Goal: Task Accomplishment & Management: Use online tool/utility

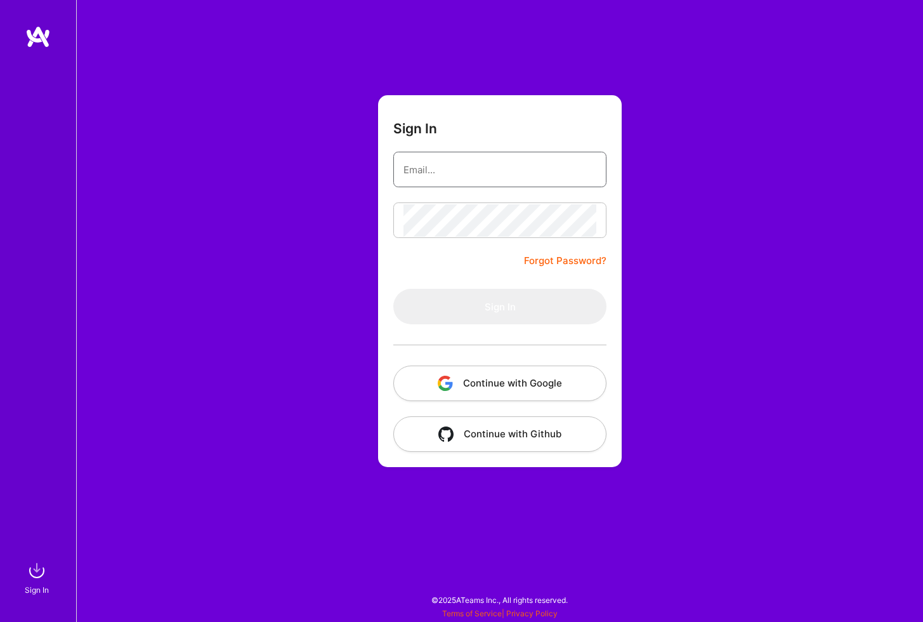
type input "[EMAIL_ADDRESS][DOMAIN_NAME]"
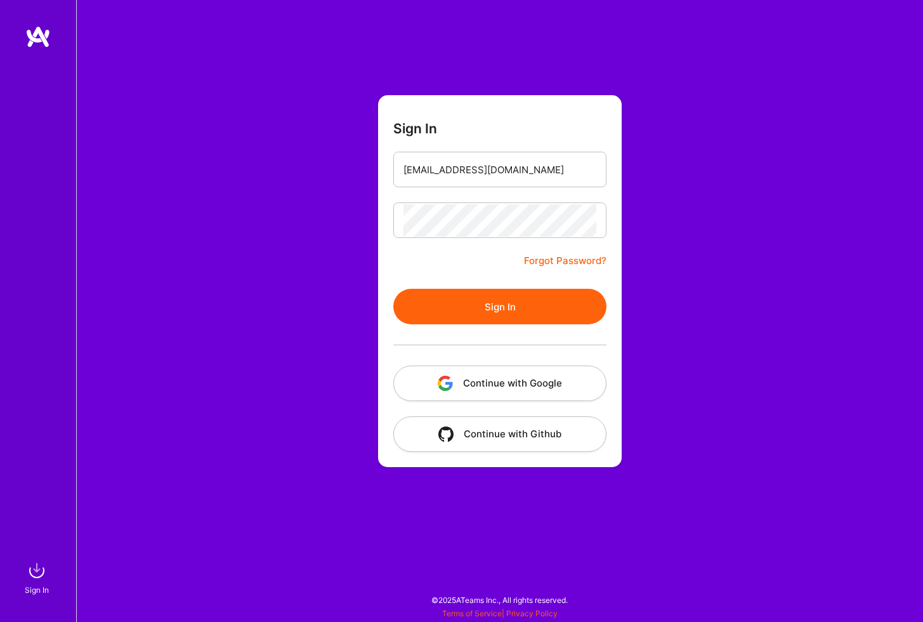
click at [524, 303] on button "Sign In" at bounding box center [499, 307] width 213 height 36
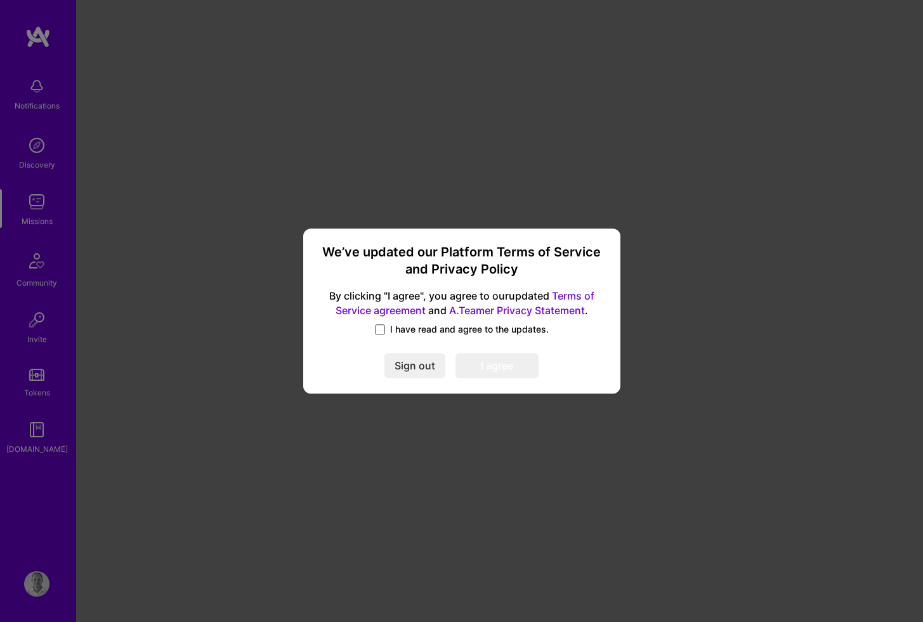
click at [380, 329] on span at bounding box center [380, 329] width 10 height 10
click at [0, 0] on input "I have read and agree to the updates." at bounding box center [0, 0] width 0 height 0
click at [492, 376] on button "I agree" at bounding box center [497, 365] width 83 height 25
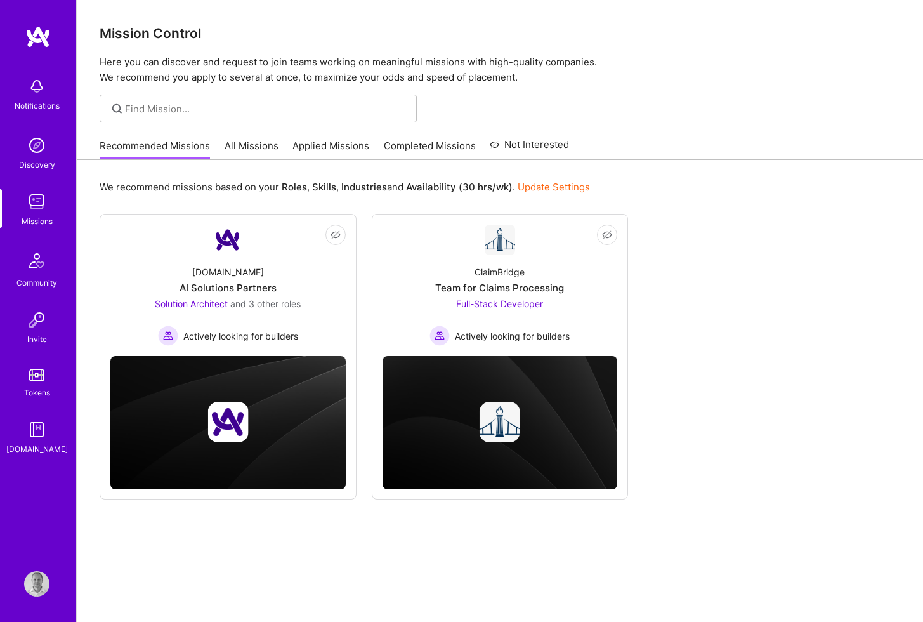
click at [238, 140] on link "All Missions" at bounding box center [252, 149] width 54 height 21
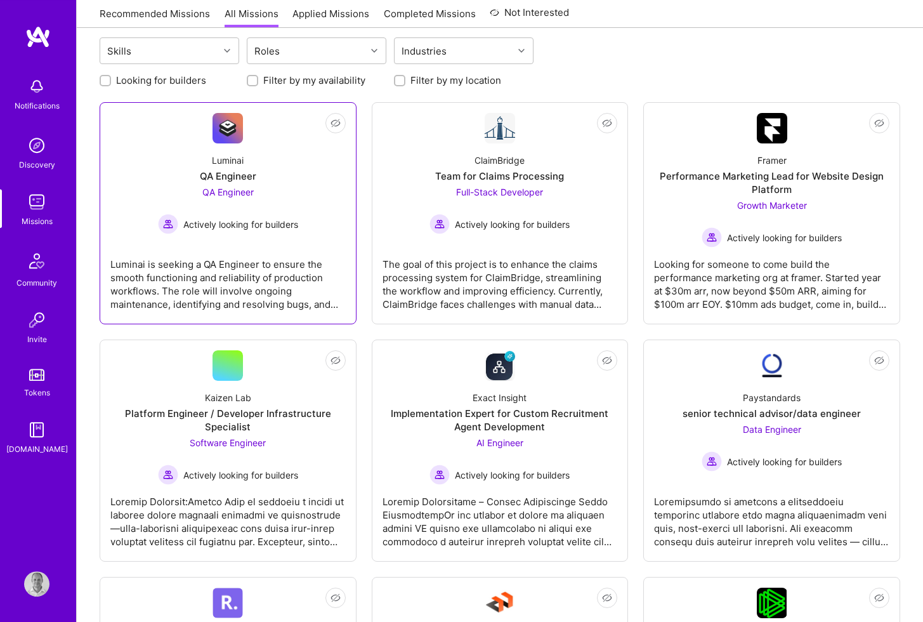
scroll to position [148, 0]
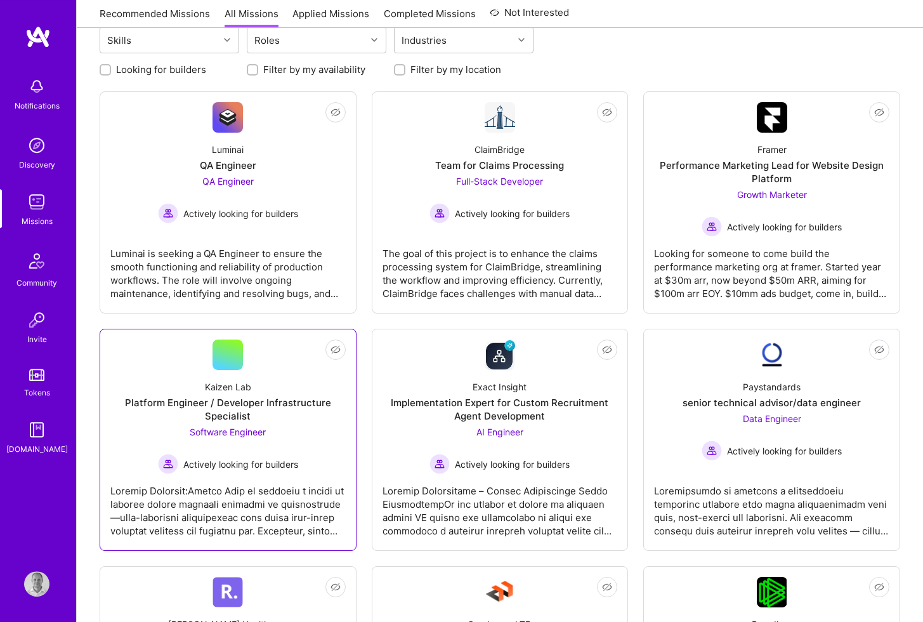
click at [254, 404] on div "Platform Engineer / Developer Infrastructure Specialist" at bounding box center [227, 409] width 235 height 27
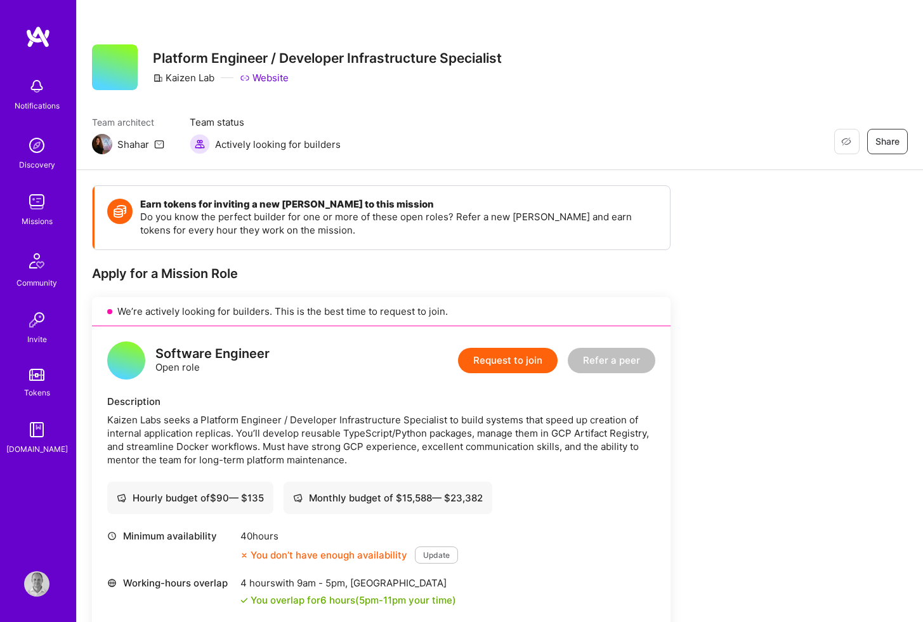
click at [137, 142] on div "Shahar" at bounding box center [133, 144] width 32 height 13
click at [37, 48] on div "Notifications Discovery Missions Community Invite Tokens [DOMAIN_NAME]" at bounding box center [38, 289] width 76 height 528
click at [38, 202] on img at bounding box center [36, 201] width 25 height 25
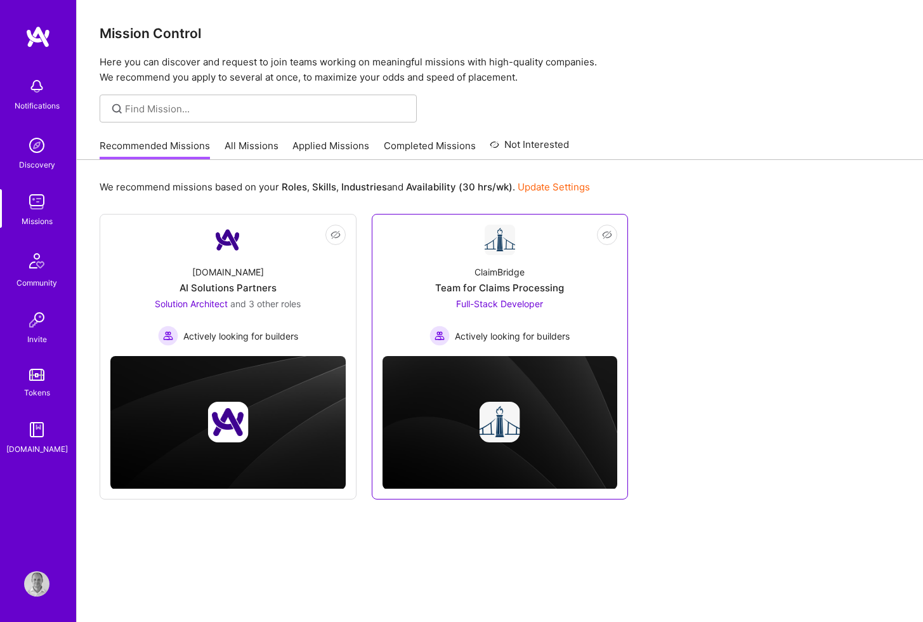
click at [482, 274] on div "ClaimBridge" at bounding box center [500, 271] width 50 height 13
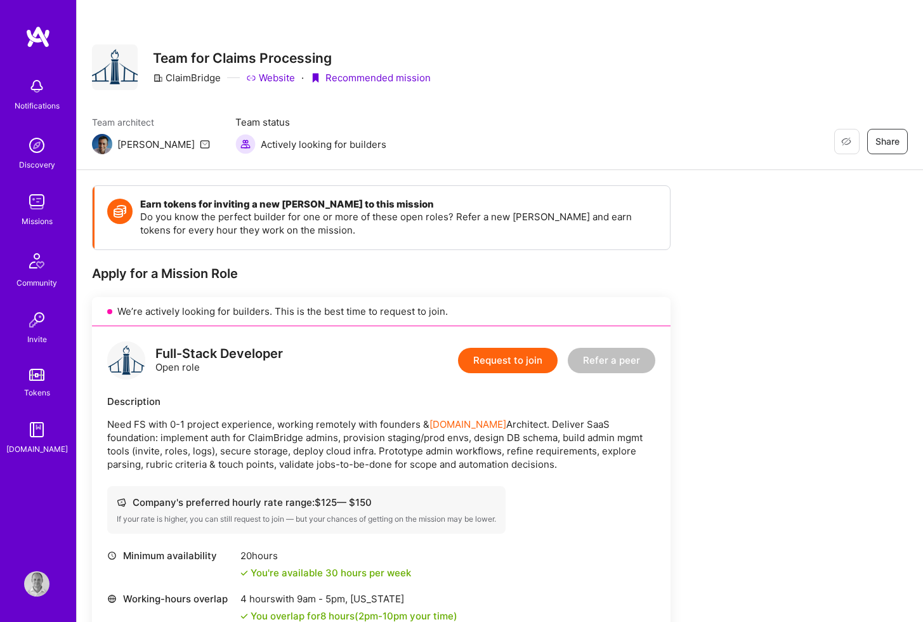
click at [829, 76] on div "Restore Not Interested Share Team for Claims Processing ClaimBridge Website · R…" at bounding box center [500, 67] width 816 height 46
